Goal: Transaction & Acquisition: Subscribe to service/newsletter

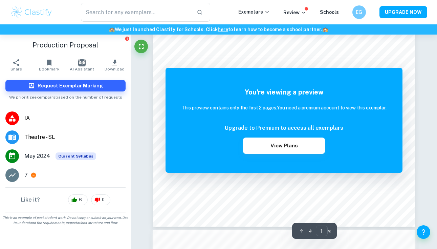
scroll to position [155, 0]
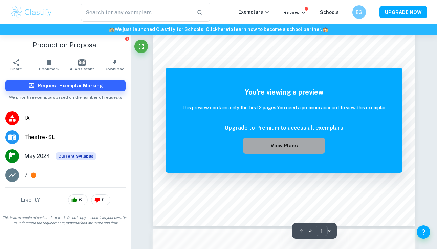
click at [276, 141] on button "View Plans" at bounding box center [284, 145] width 82 height 16
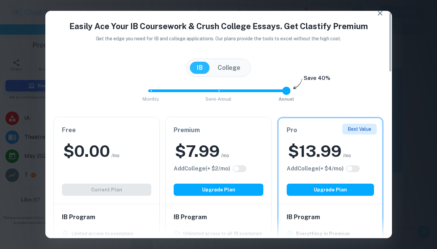
scroll to position [0, 0]
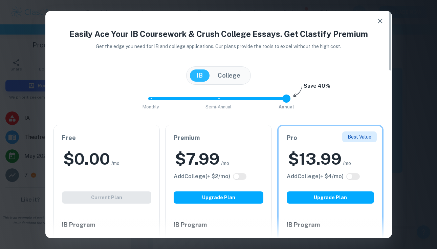
click at [228, 79] on button "College" at bounding box center [229, 75] width 36 height 12
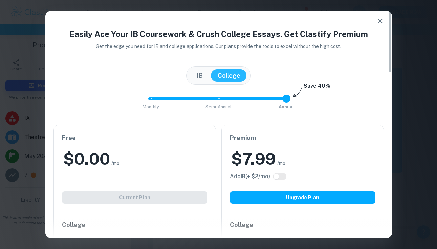
click at [209, 75] on button "IB" at bounding box center [200, 75] width 20 height 12
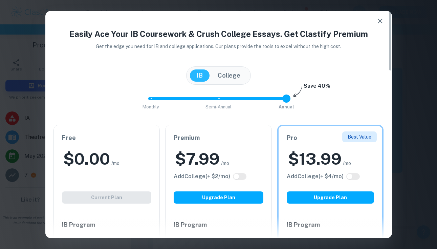
click at [379, 22] on icon "button" at bounding box center [380, 21] width 8 height 8
